Goal: Task Accomplishment & Management: Manage account settings

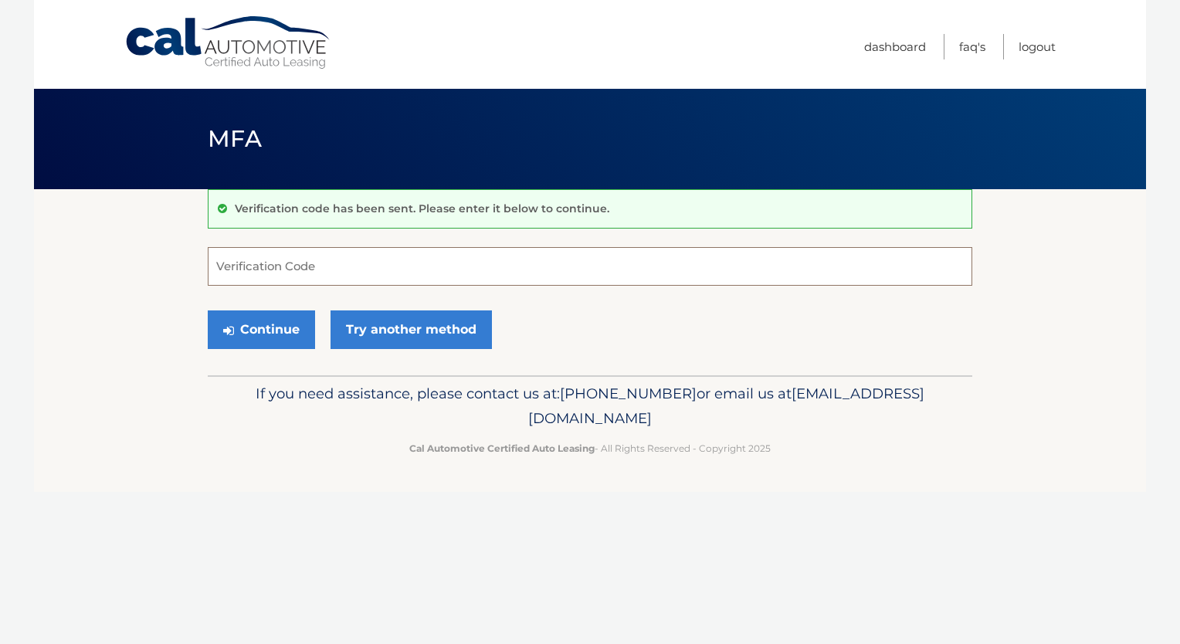
click at [324, 272] on input "Verification Code" at bounding box center [590, 266] width 765 height 39
type input "990942"
click at [273, 323] on button "Continue" at bounding box center [261, 329] width 107 height 39
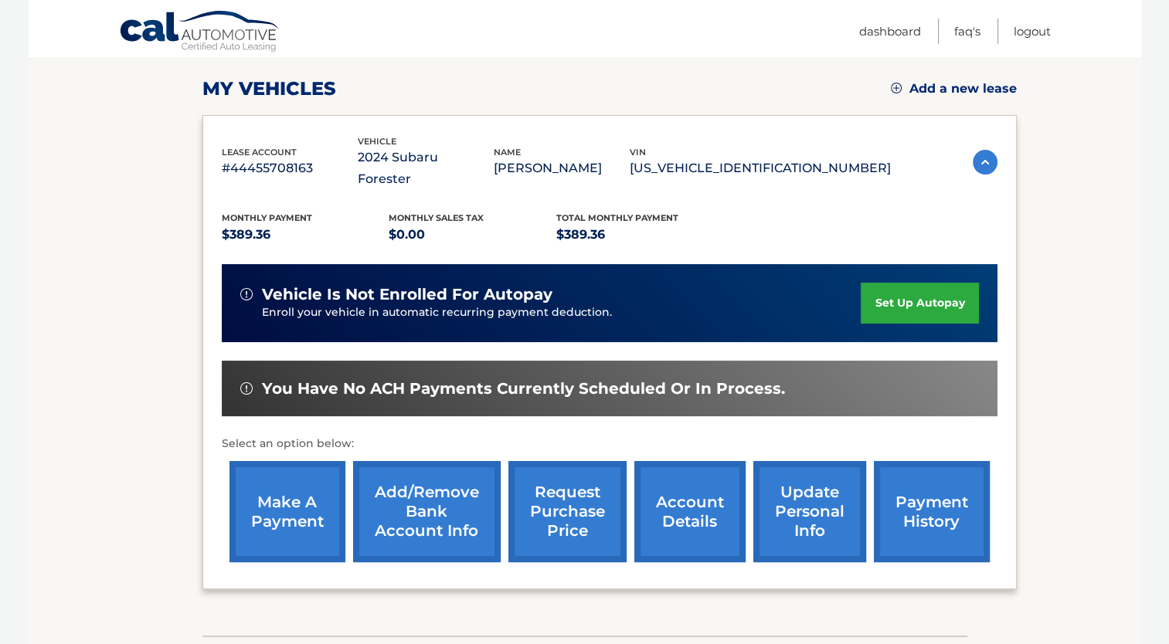
scroll to position [232, 0]
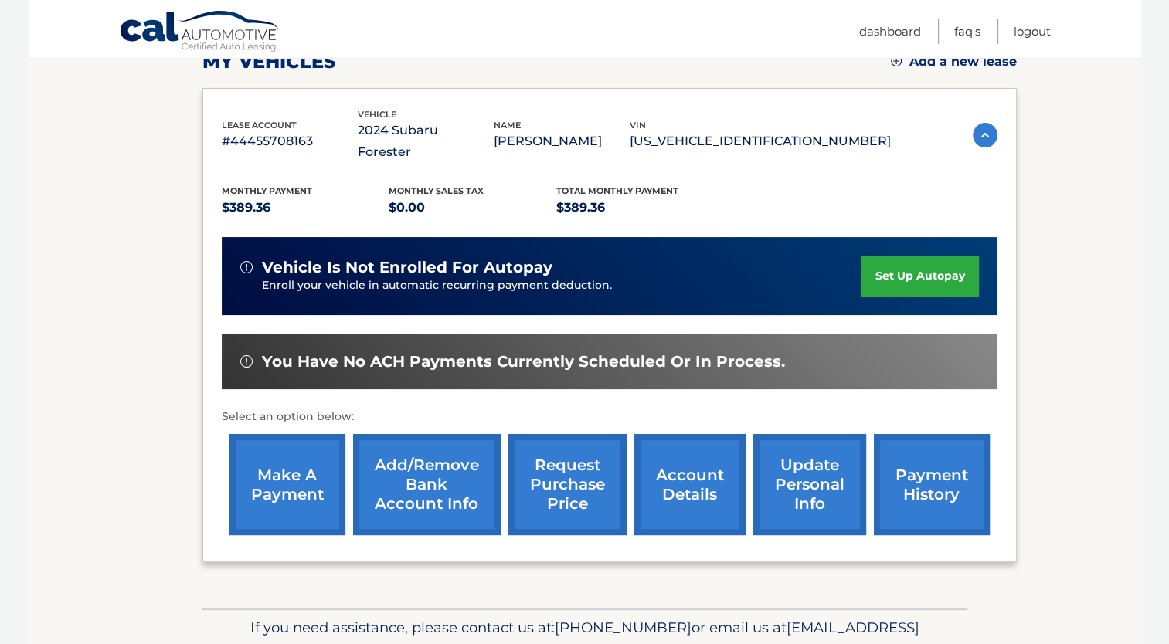
click at [672, 470] on link "account details" at bounding box center [689, 484] width 111 height 101
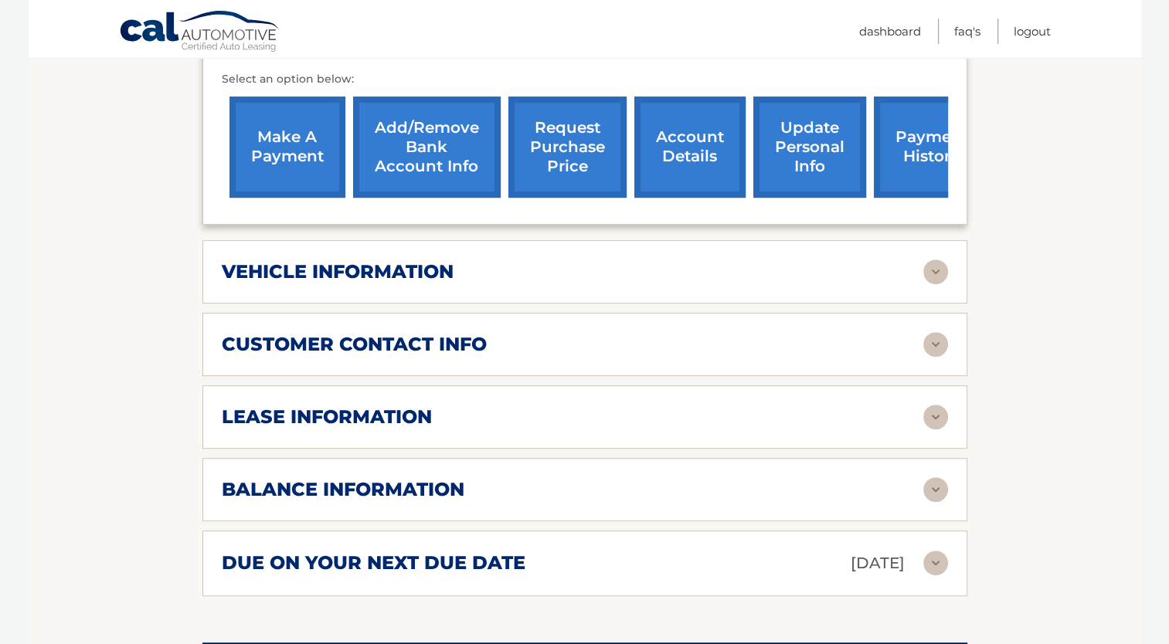
scroll to position [618, 0]
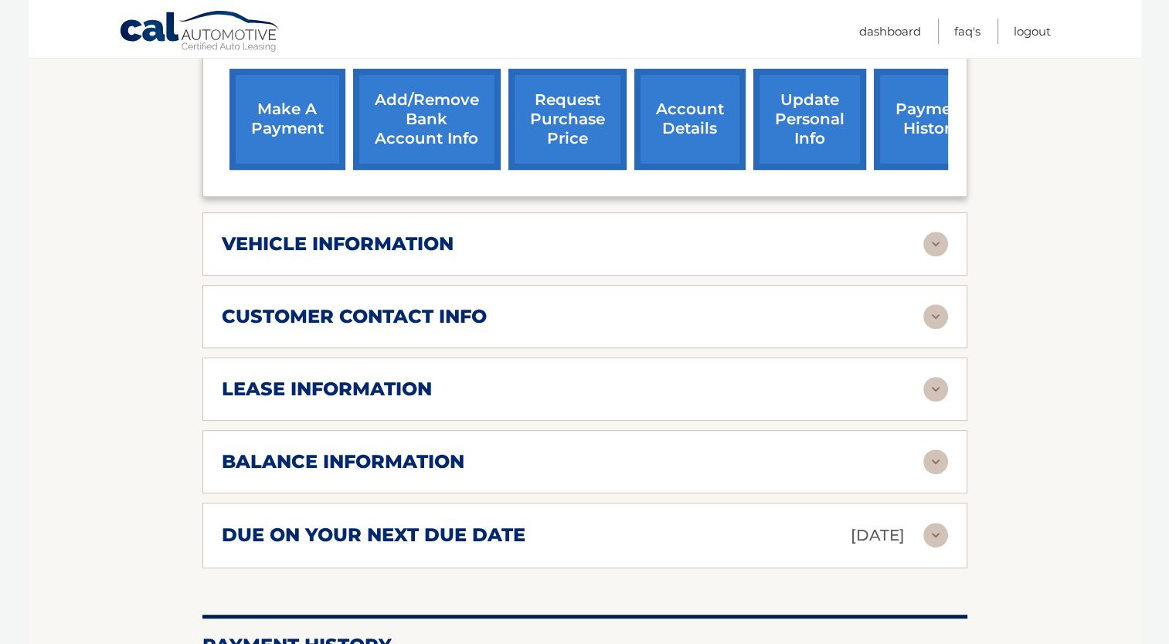
click at [931, 523] on img at bounding box center [935, 535] width 25 height 25
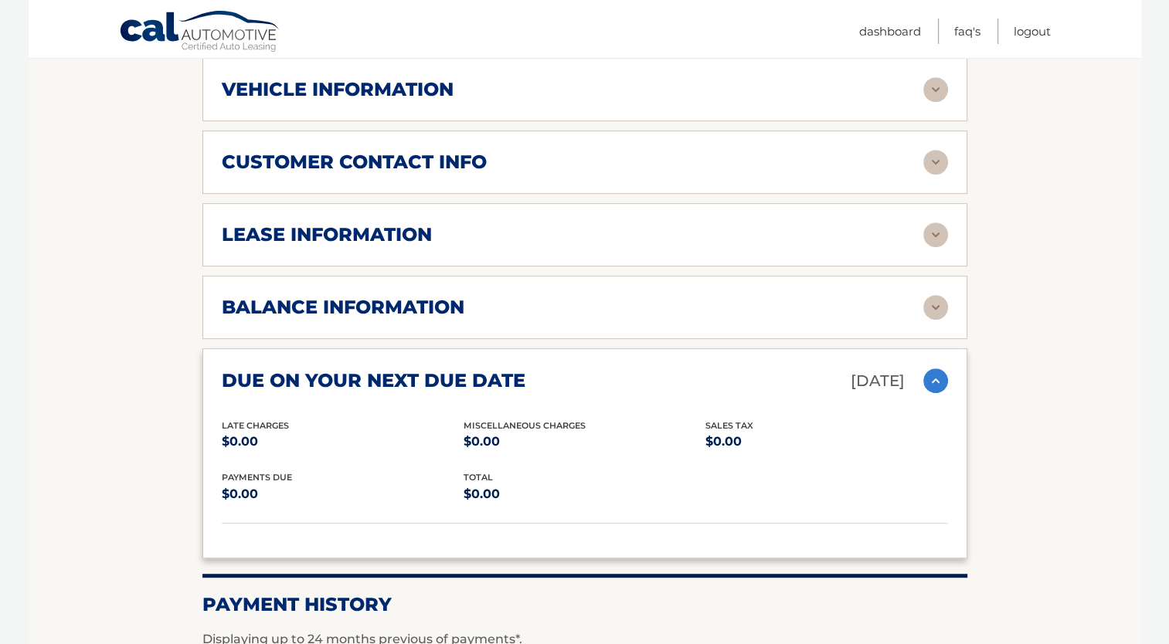
scroll to position [695, 0]
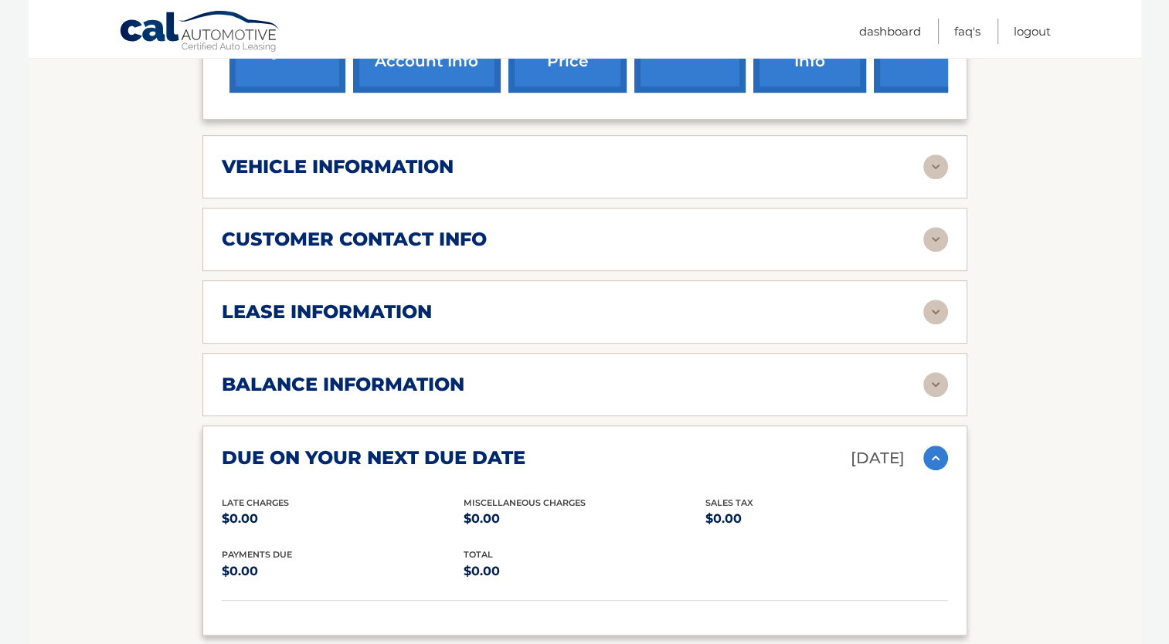
click at [933, 372] on img at bounding box center [935, 384] width 25 height 25
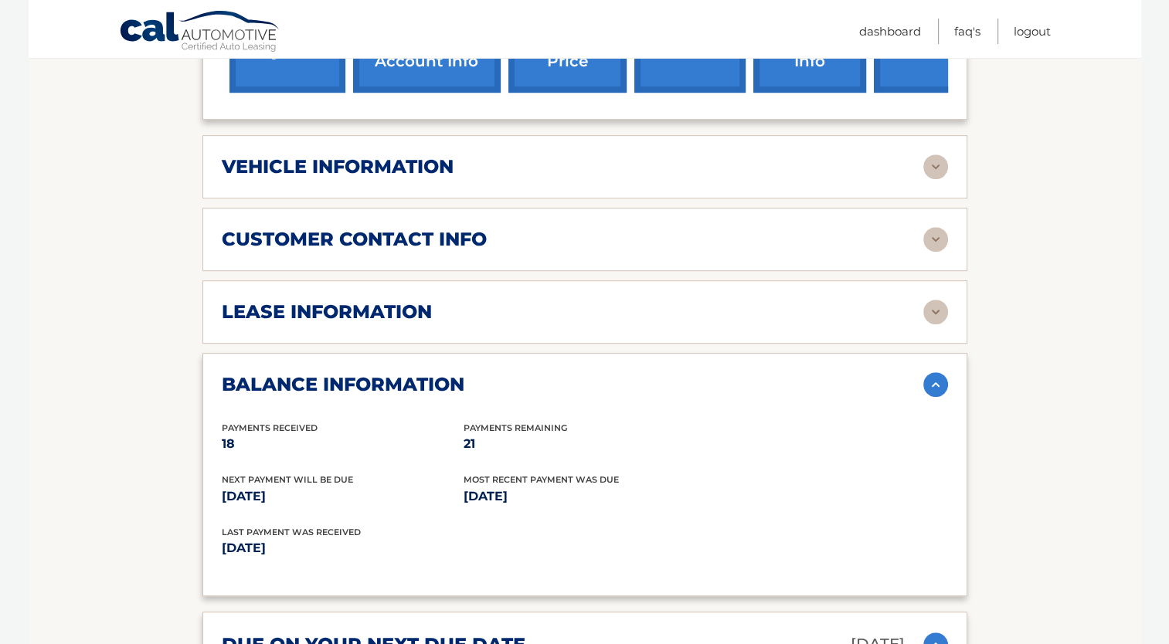
click at [933, 372] on img at bounding box center [935, 384] width 25 height 25
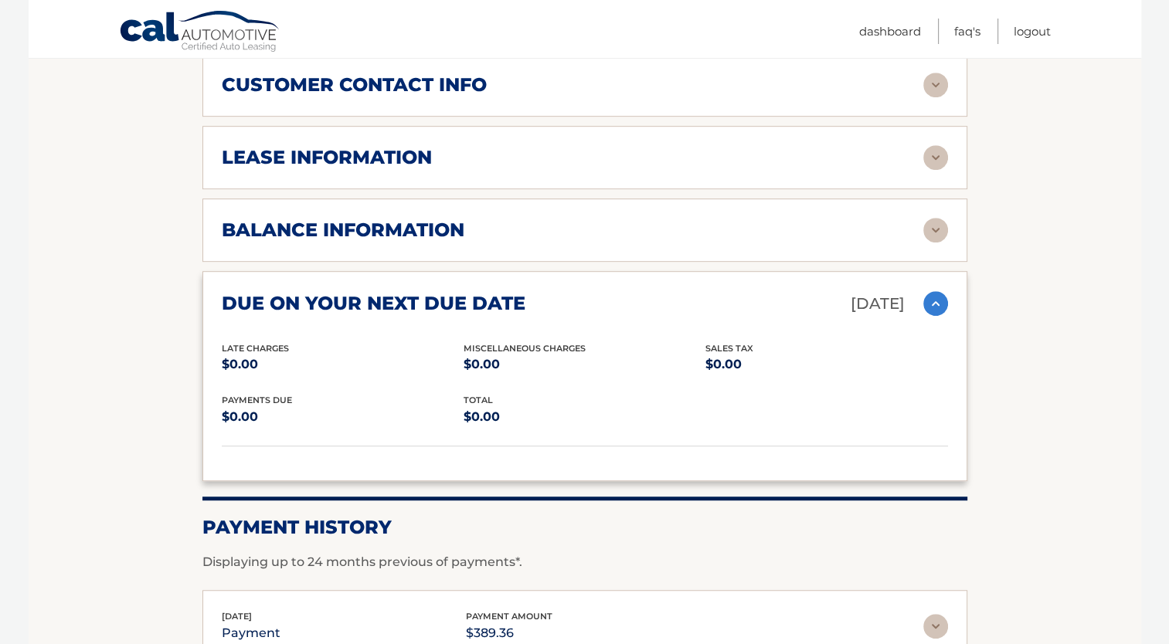
scroll to position [1004, 0]
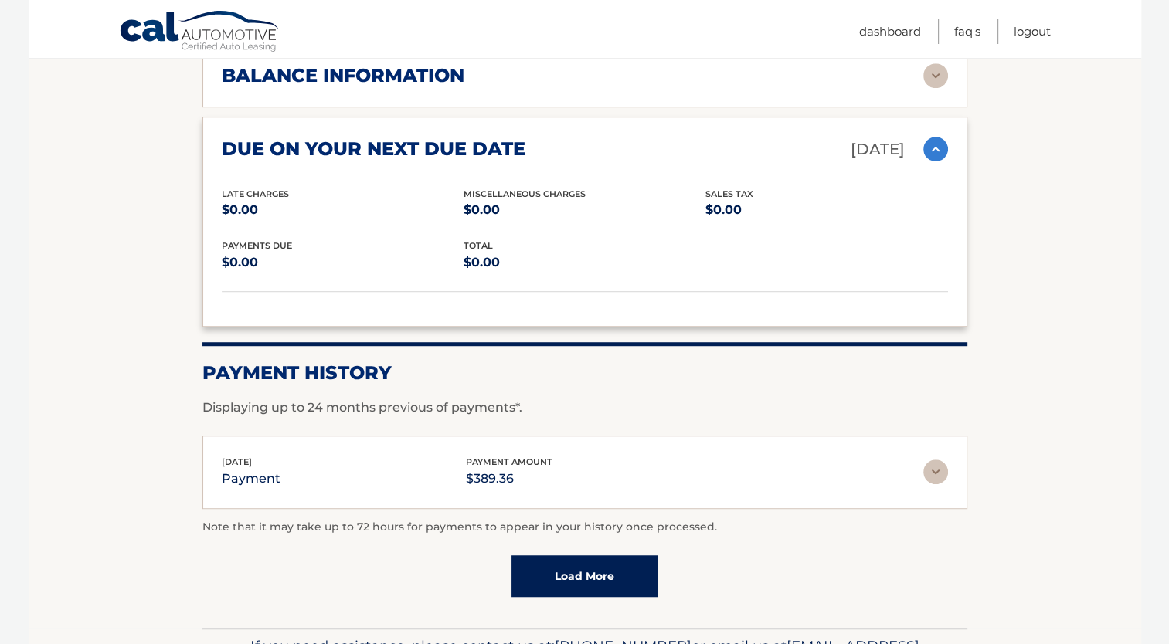
click at [933, 460] on img at bounding box center [935, 472] width 25 height 25
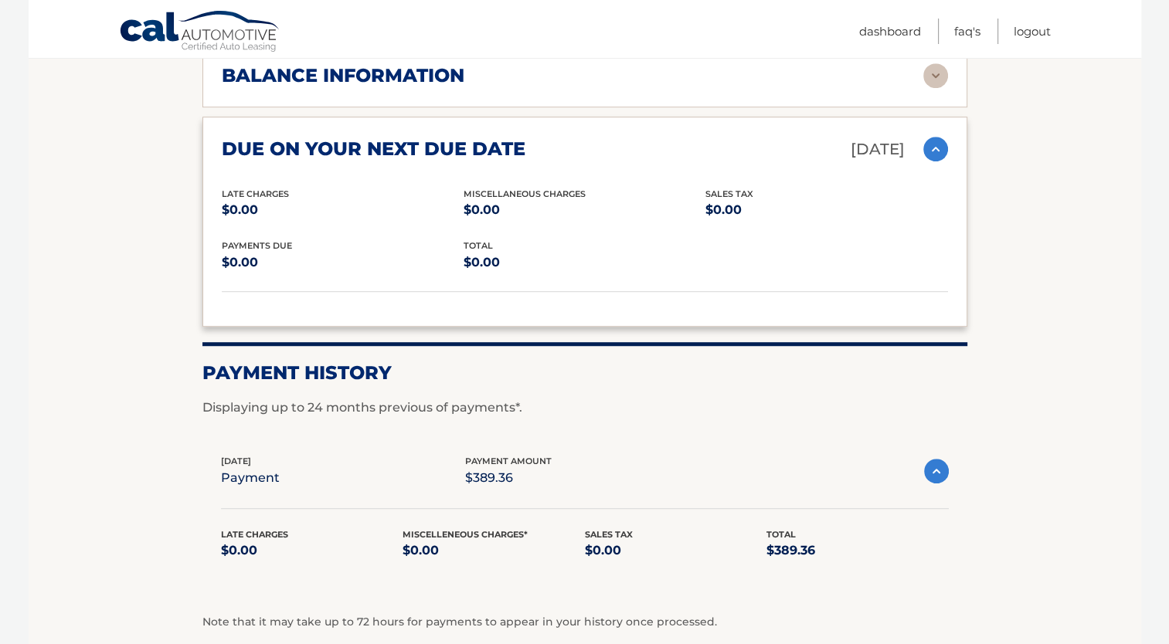
click at [933, 459] on img at bounding box center [936, 471] width 25 height 25
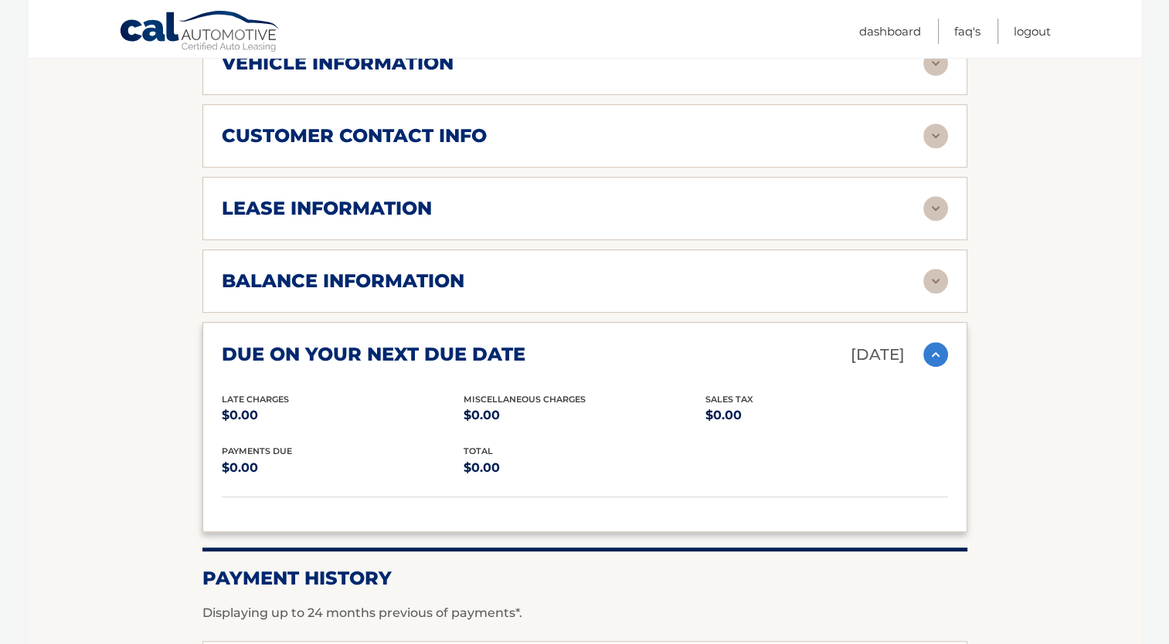
scroll to position [772, 0]
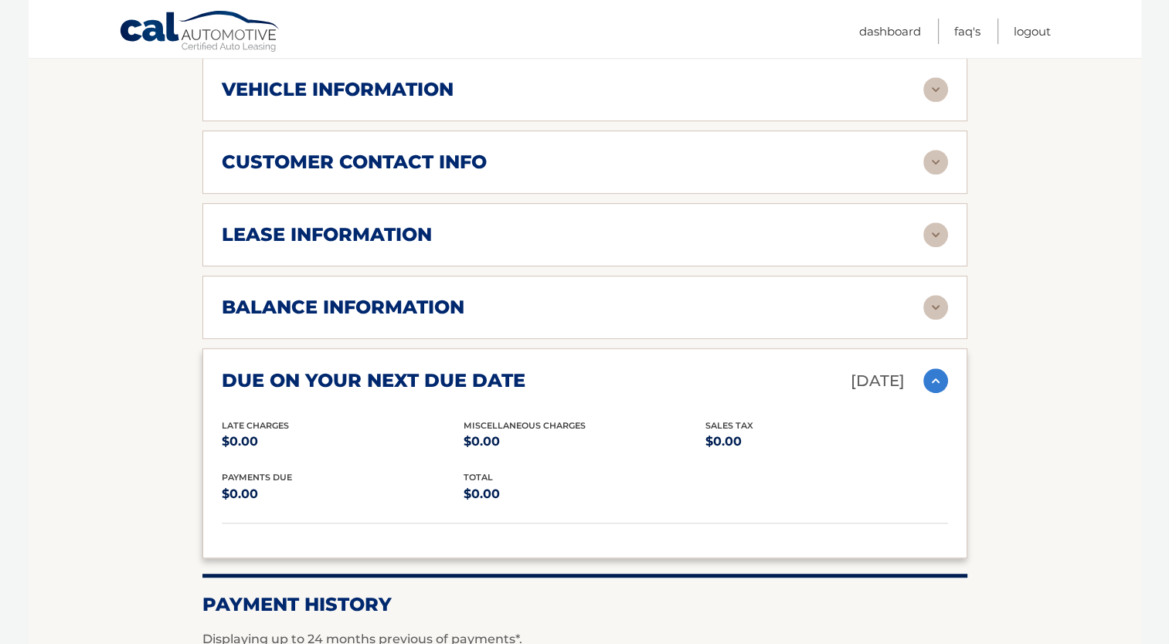
click at [930, 295] on img at bounding box center [935, 307] width 25 height 25
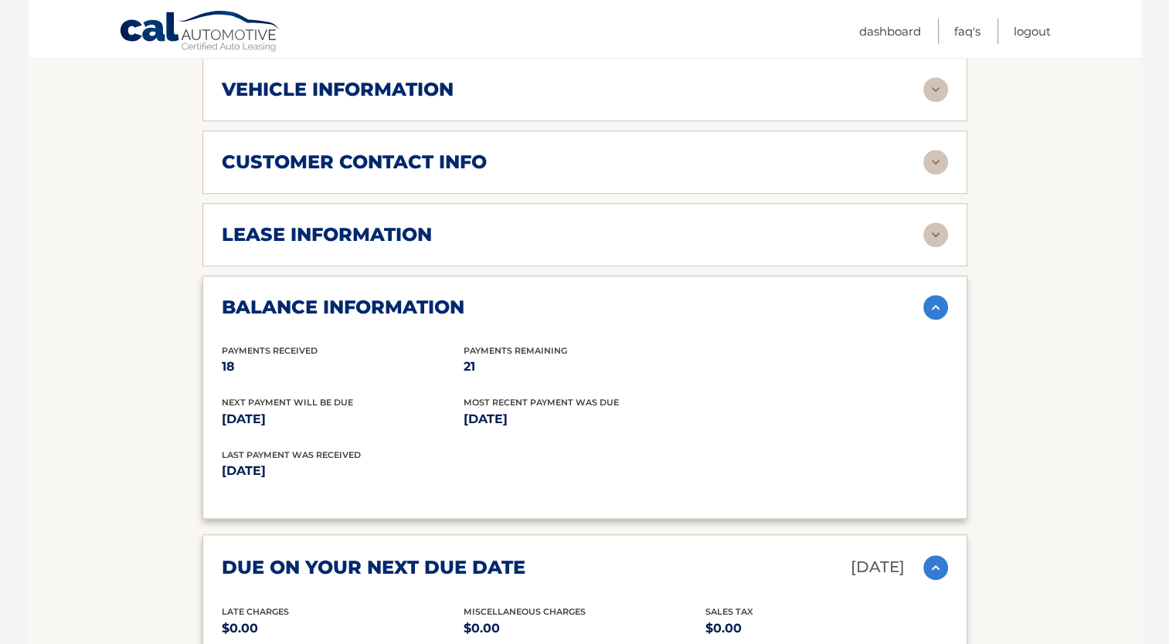
click at [930, 295] on img at bounding box center [935, 307] width 25 height 25
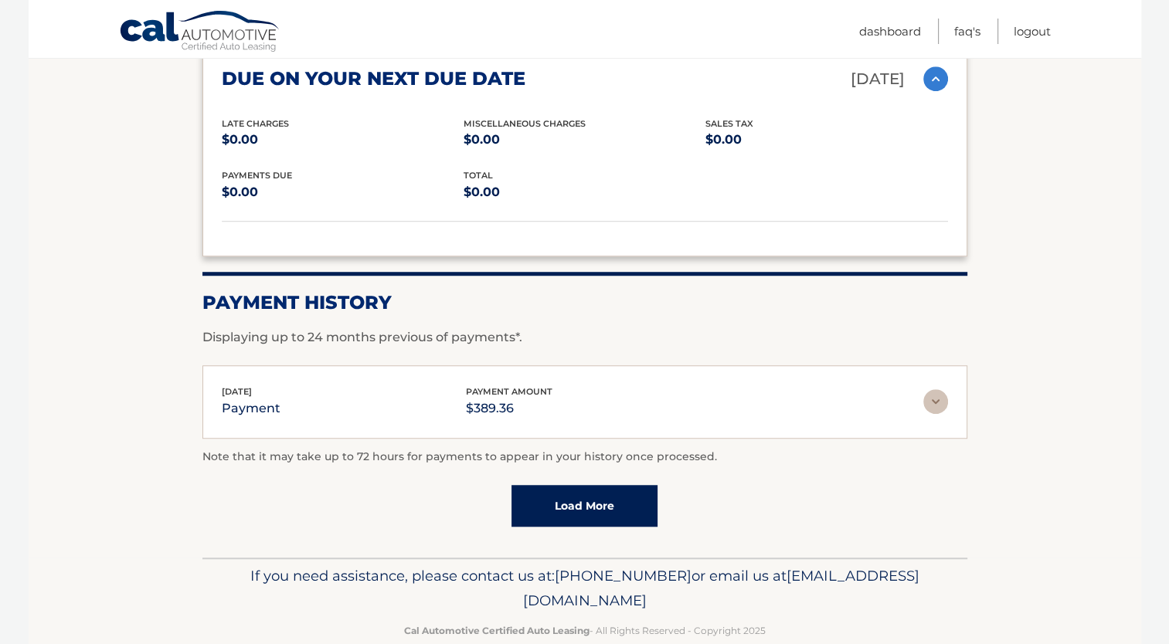
scroll to position [1077, 0]
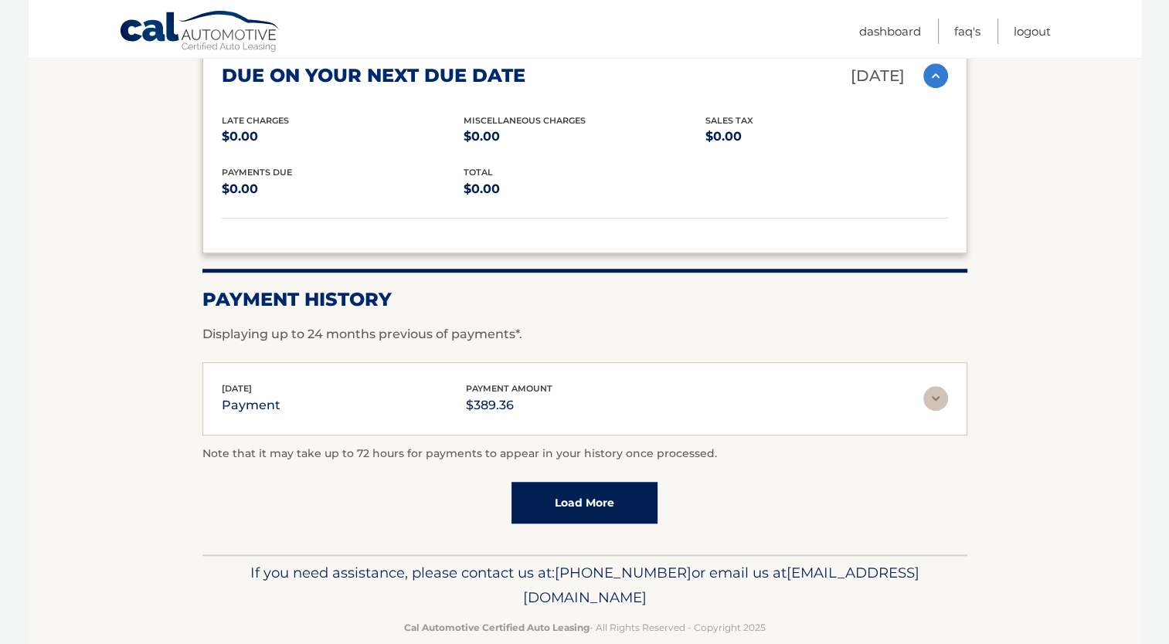
click at [593, 482] on link "Load More" at bounding box center [584, 503] width 146 height 42
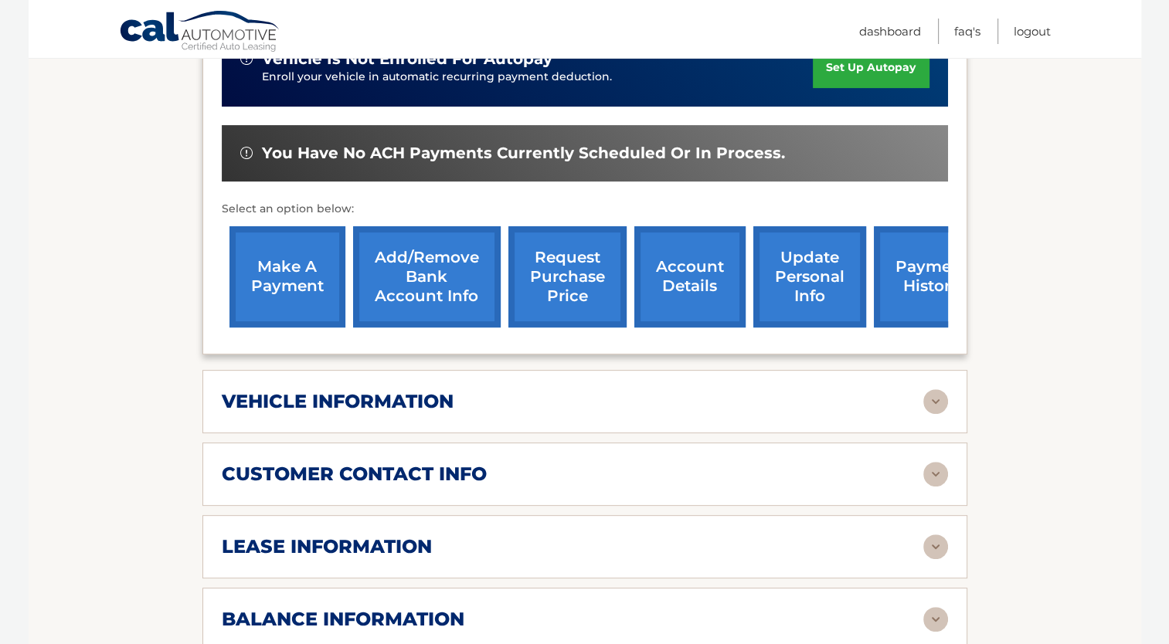
scroll to position [460, 0]
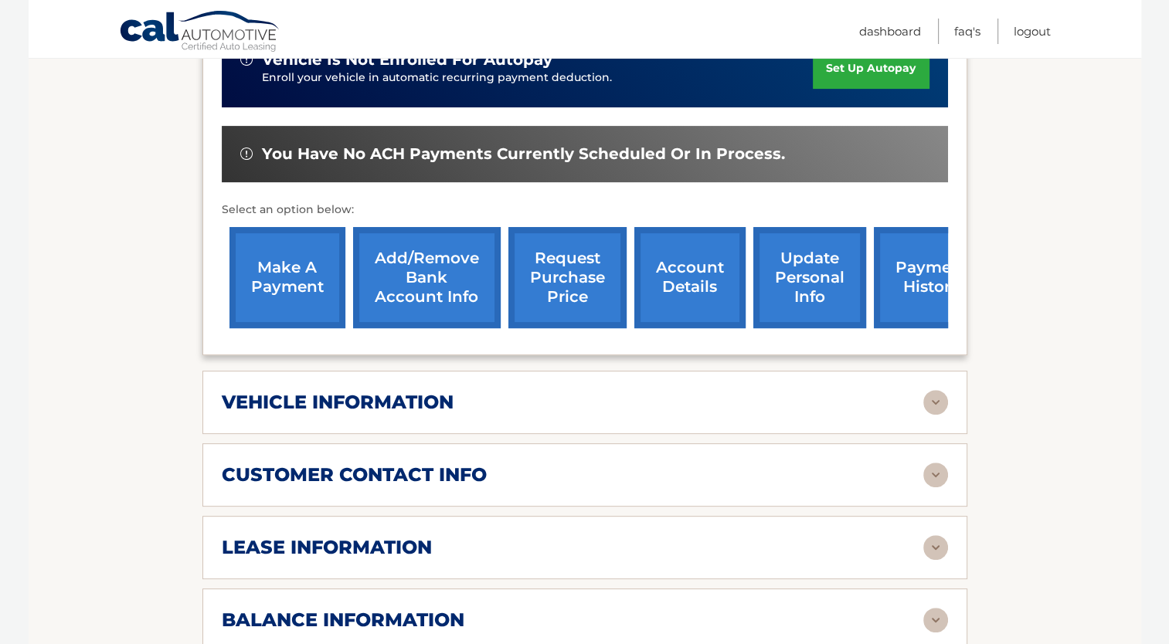
click at [921, 274] on link "payment history" at bounding box center [931, 277] width 116 height 101
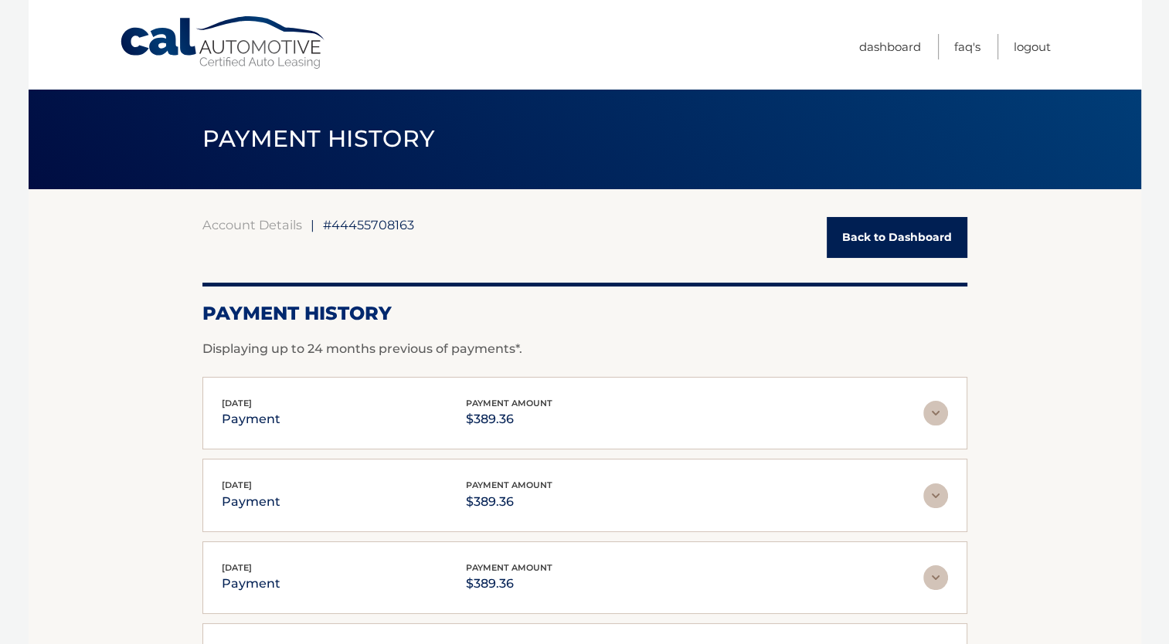
click at [932, 414] on img at bounding box center [935, 413] width 25 height 25
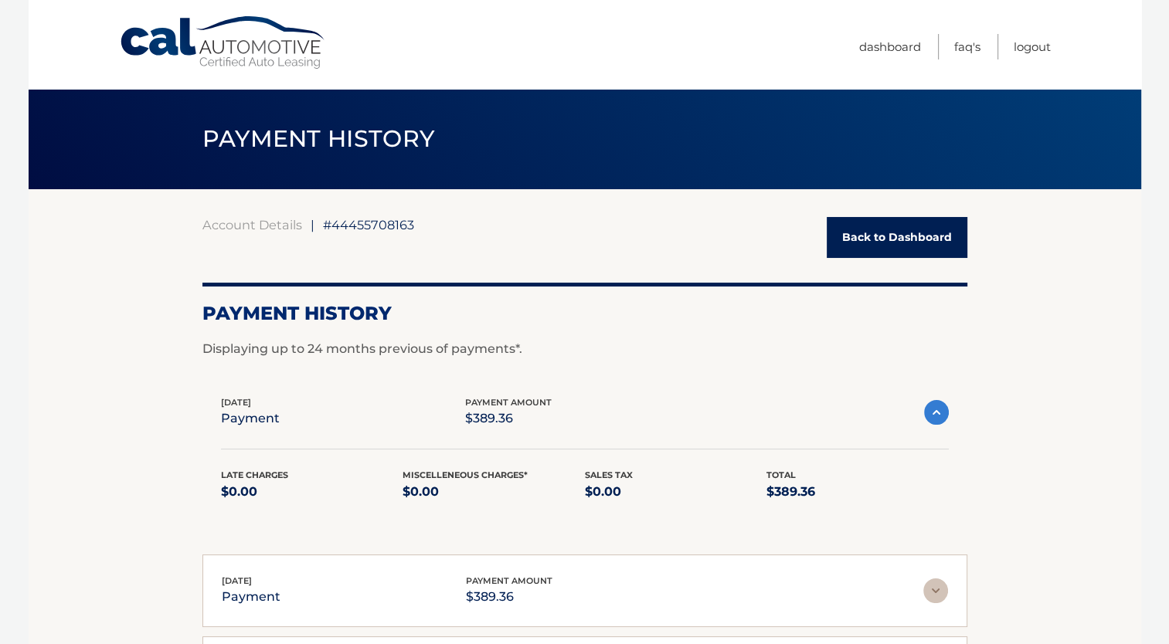
click at [932, 414] on img at bounding box center [936, 412] width 25 height 25
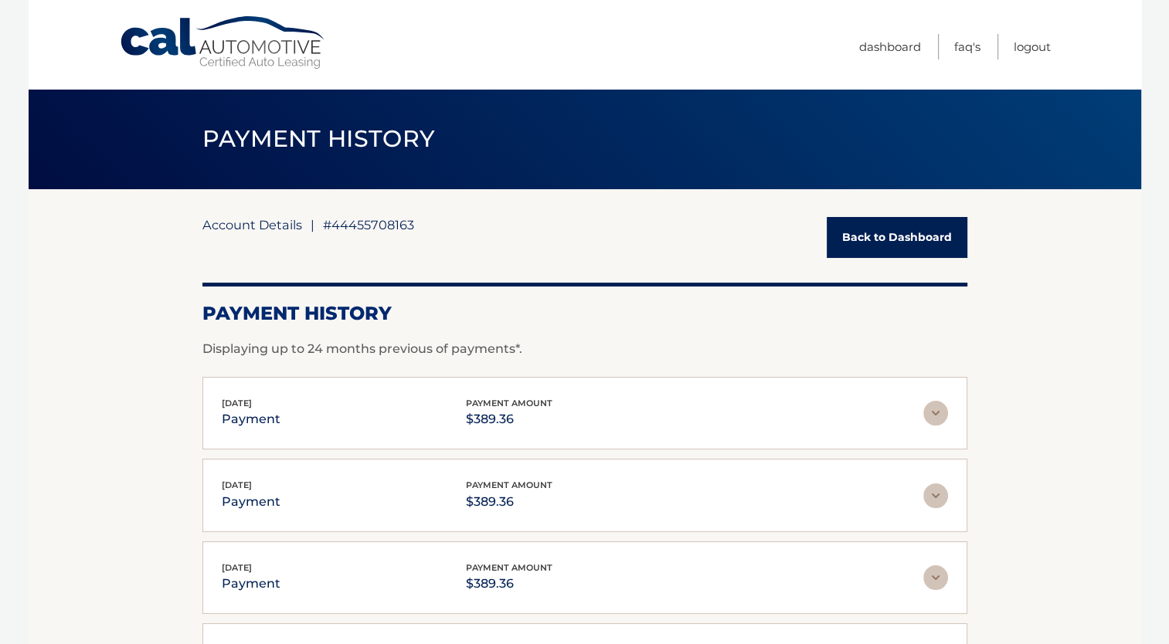
click at [255, 229] on link "Account Details" at bounding box center [252, 224] width 100 height 15
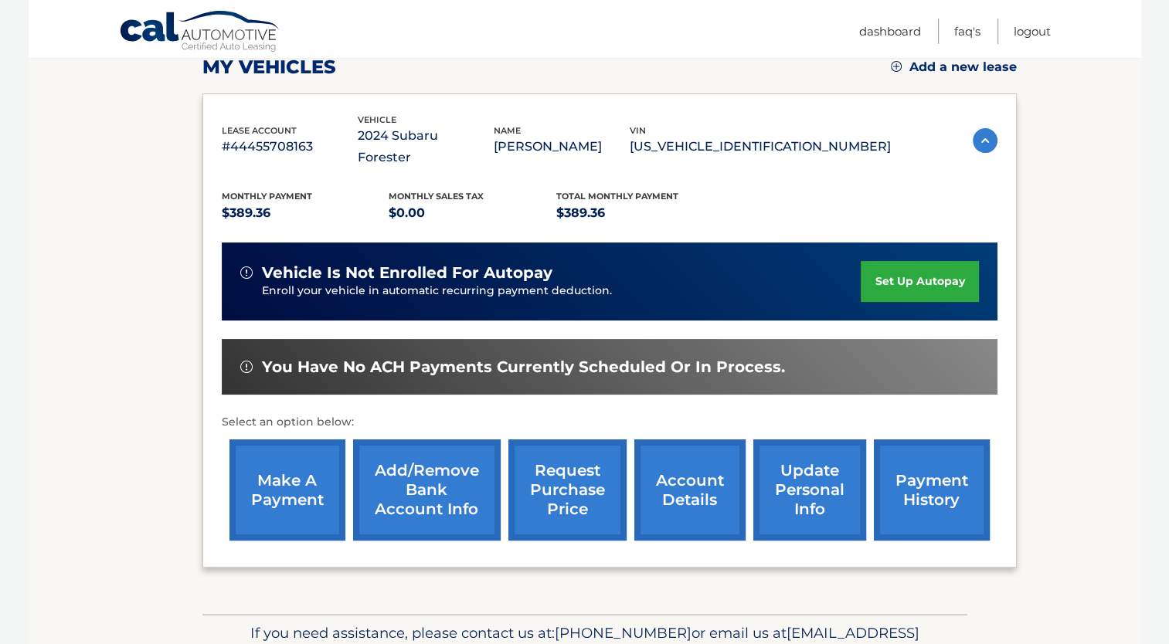
scroll to position [232, 0]
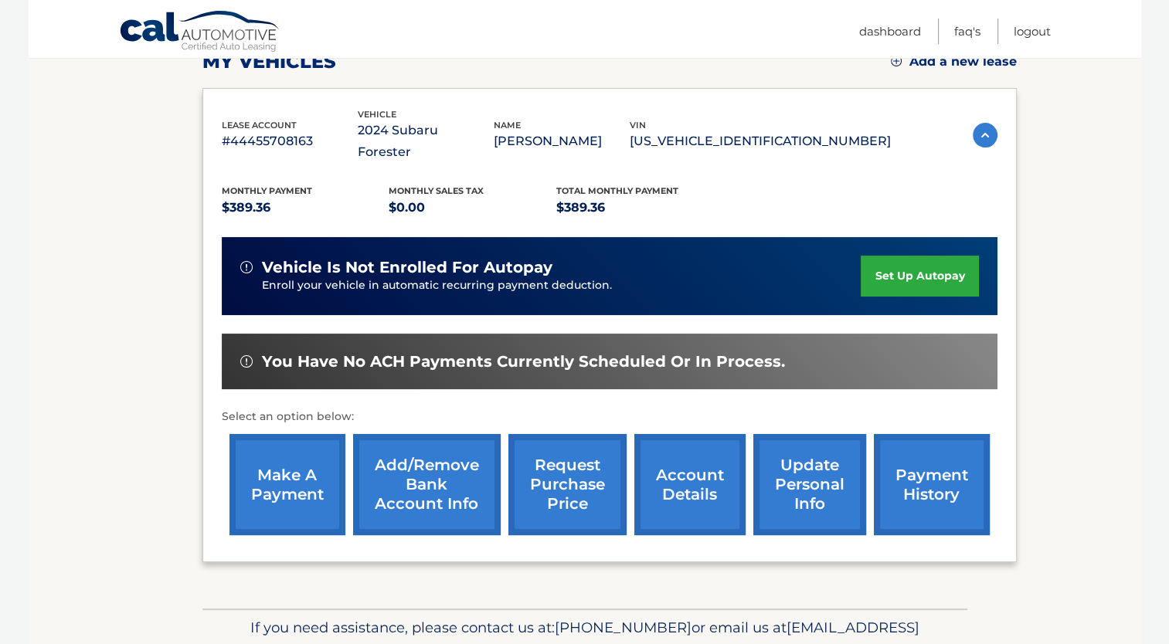
click at [303, 475] on link "make a payment" at bounding box center [287, 484] width 116 height 101
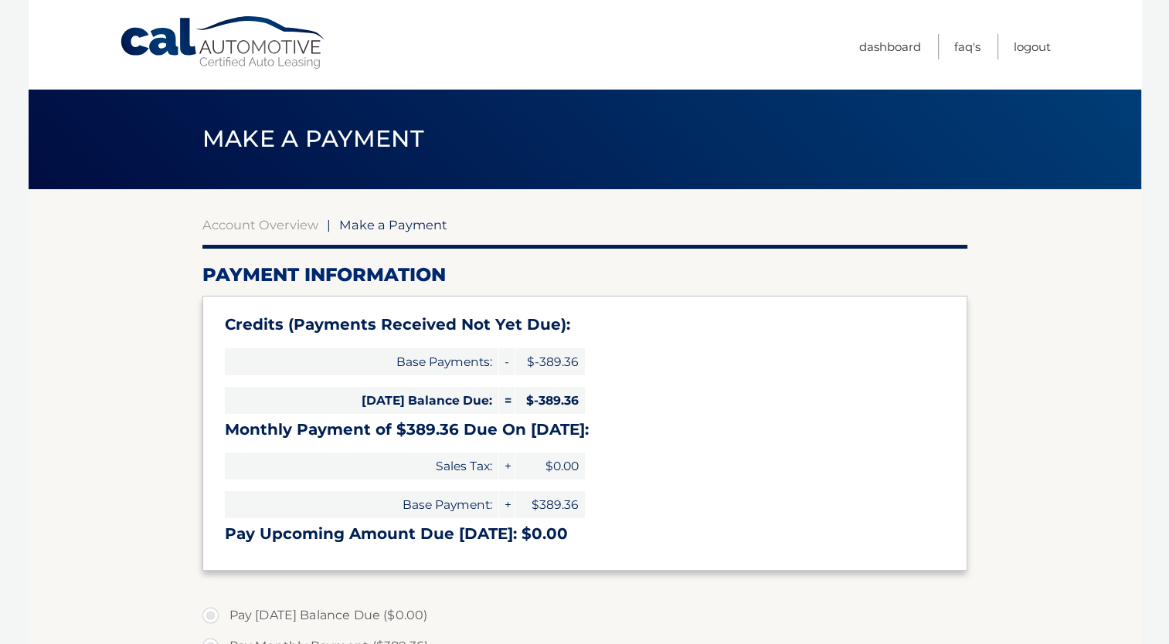
select select "ODkwZDdlM2YtZTgyMC00MzRiLTk2YzUtNGRlZWQ2OTViMjk2"
click at [1017, 41] on link "Logout" at bounding box center [1031, 46] width 37 height 25
